Goal: Find specific page/section: Find specific page/section

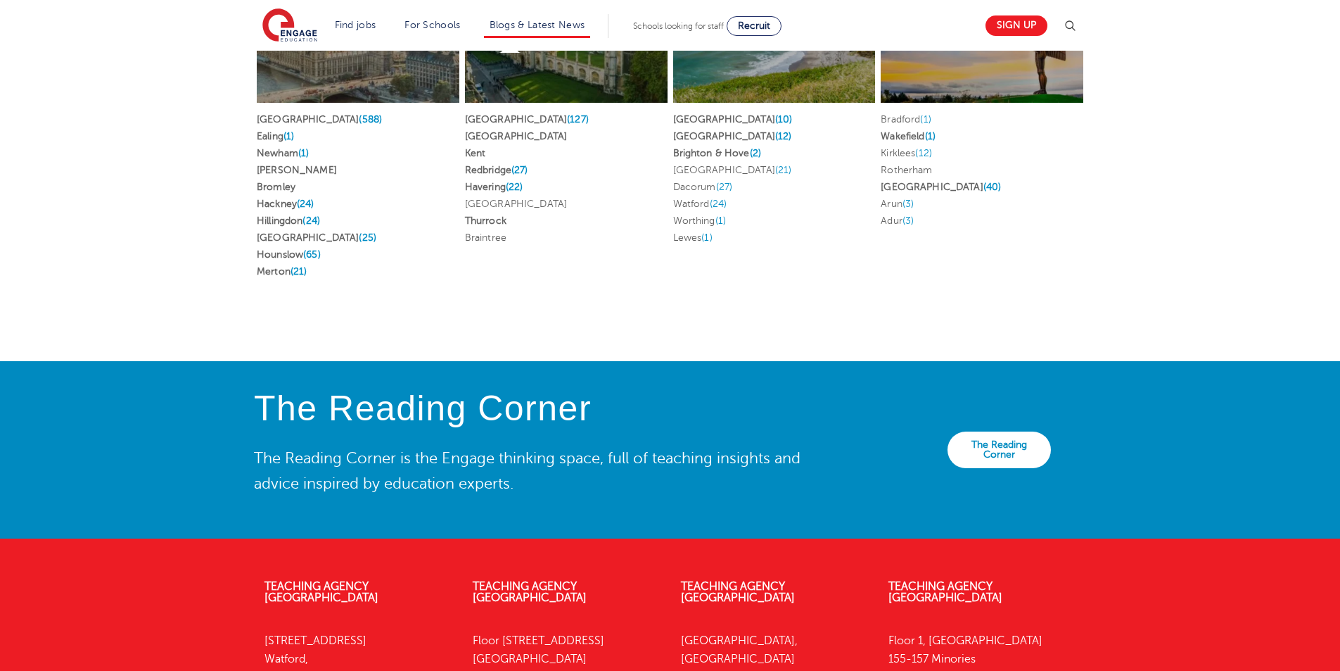
scroll to position [3054, 0]
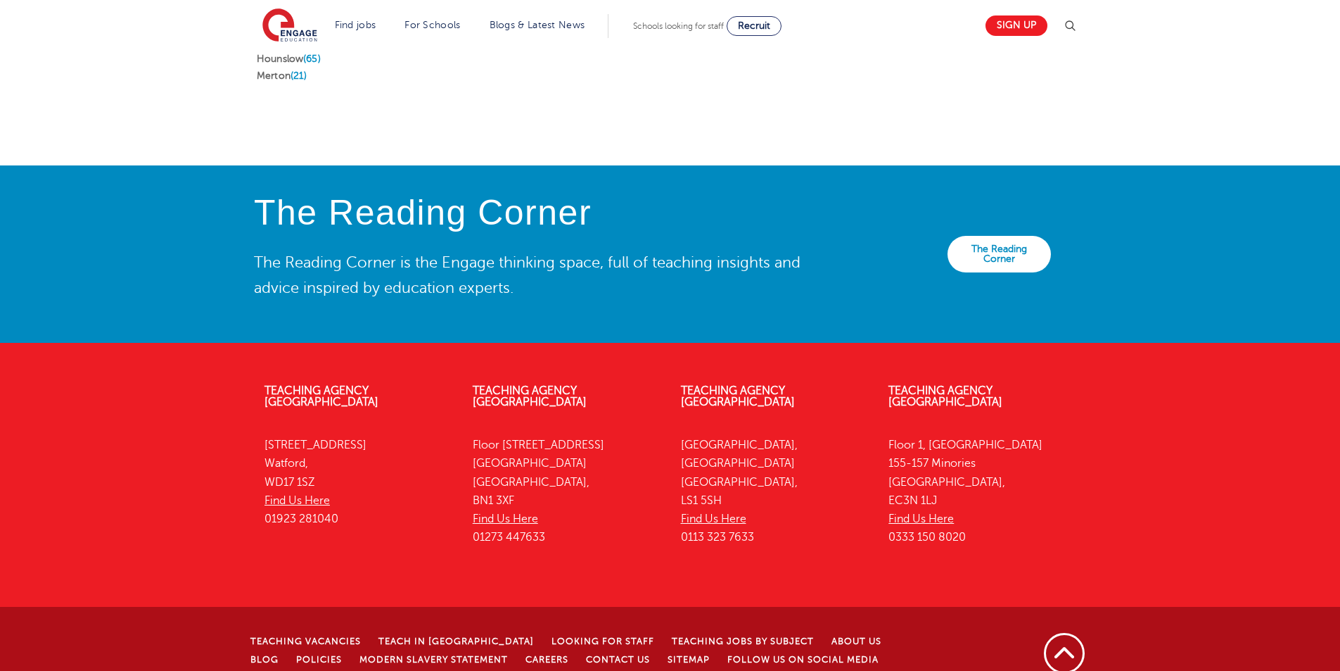
drag, startPoint x: 1116, startPoint y: 289, endPoint x: 1124, endPoint y: 274, distance: 17.0
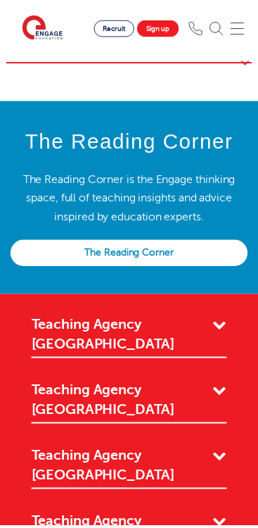
scroll to position [6398, 0]
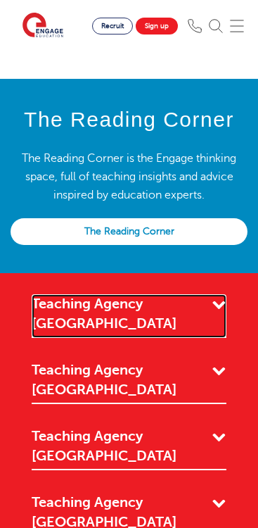
click at [205, 294] on link "Teaching Agency [GEOGRAPHIC_DATA]" at bounding box center [129, 316] width 195 height 44
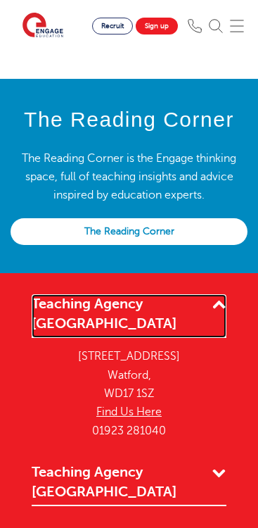
click at [213, 294] on link "Teaching Agency [GEOGRAPHIC_DATA]" at bounding box center [129, 316] width 195 height 44
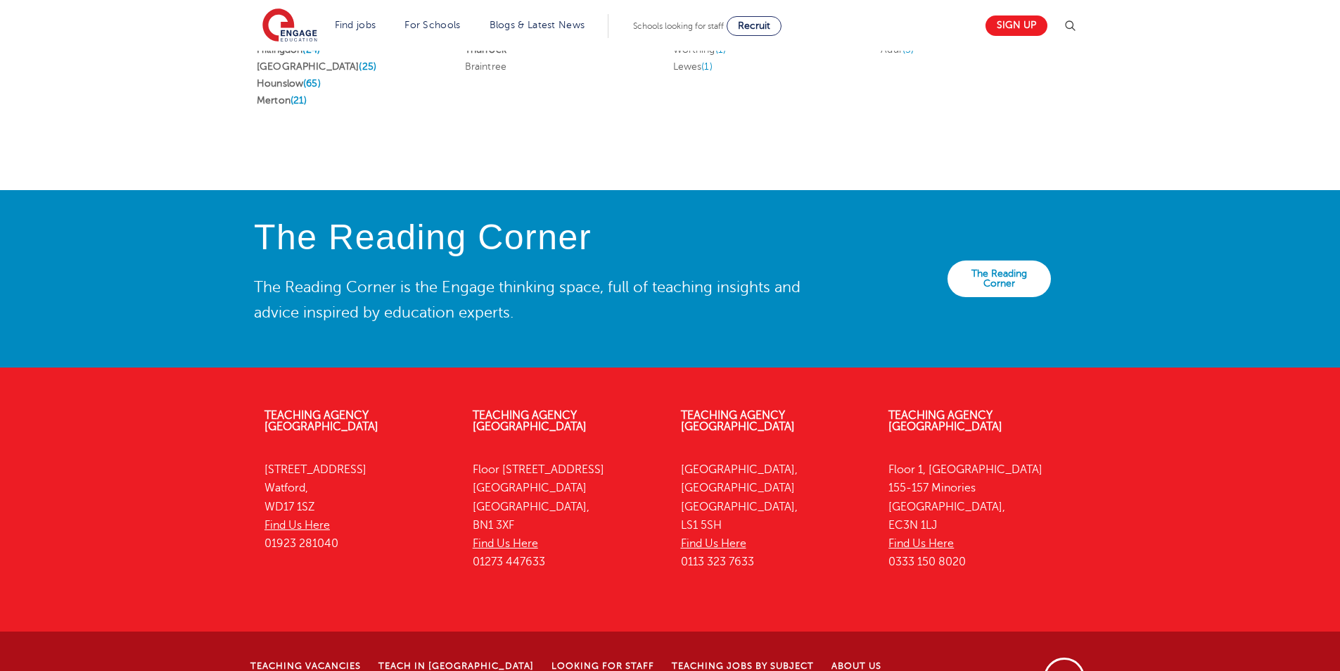
scroll to position [3054, 0]
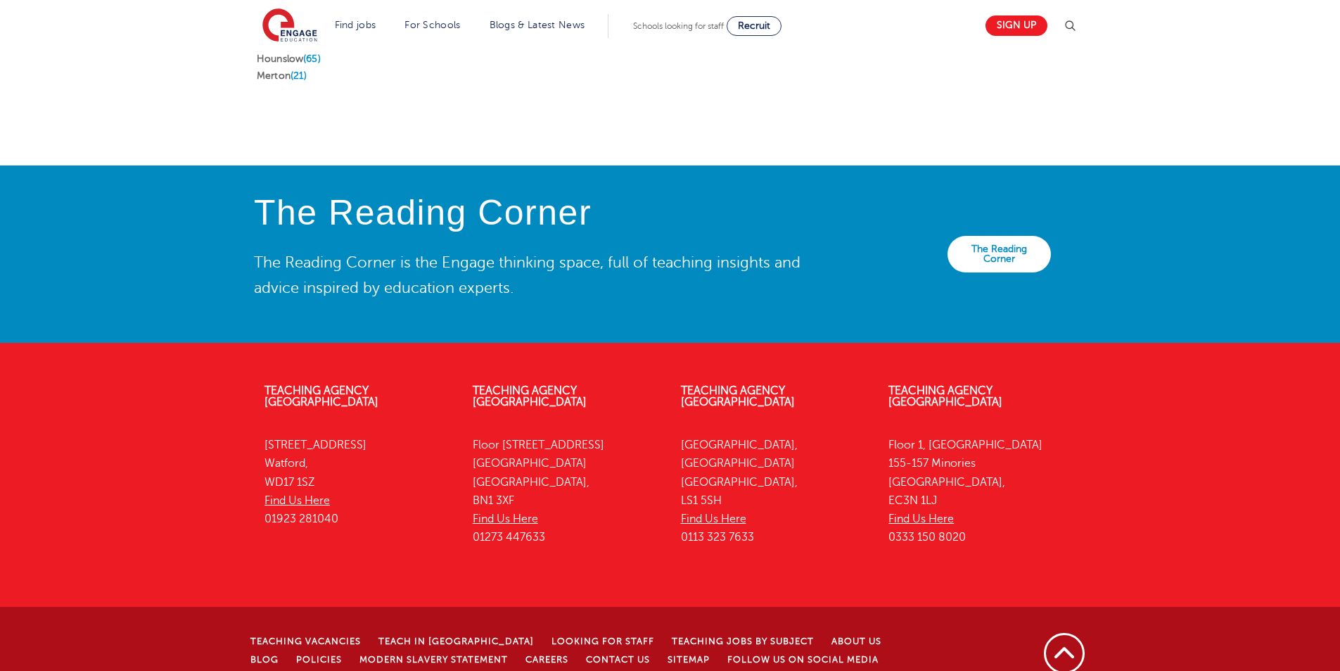
drag, startPoint x: 299, startPoint y: 650, endPoint x: 763, endPoint y: 646, distance: 464.4
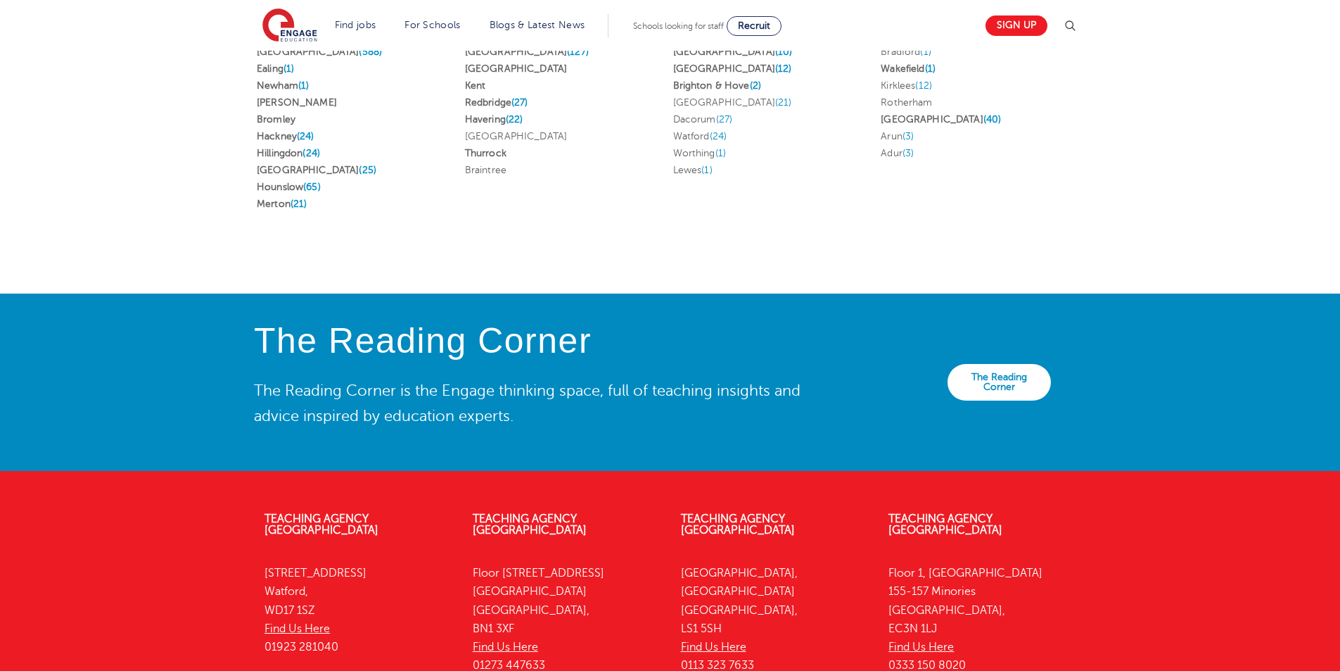
scroll to position [2773, 0]
